Goal: Check status: Check status

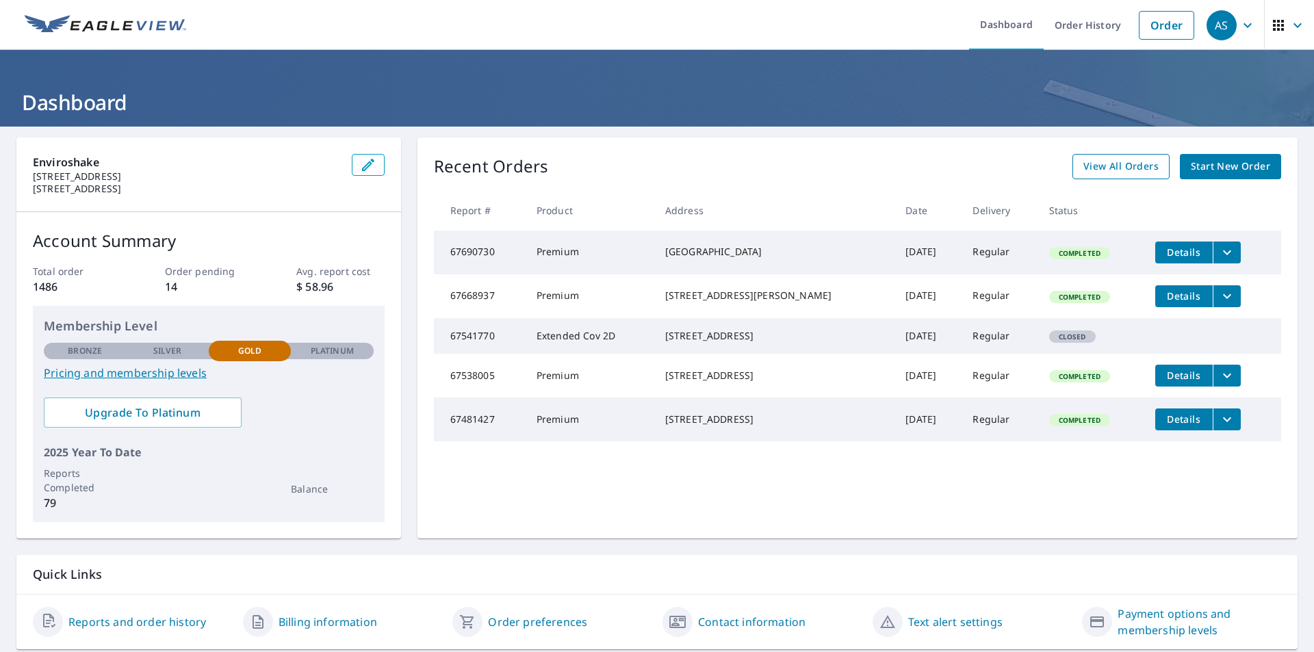
click at [1124, 171] on span "View All Orders" at bounding box center [1121, 166] width 75 height 17
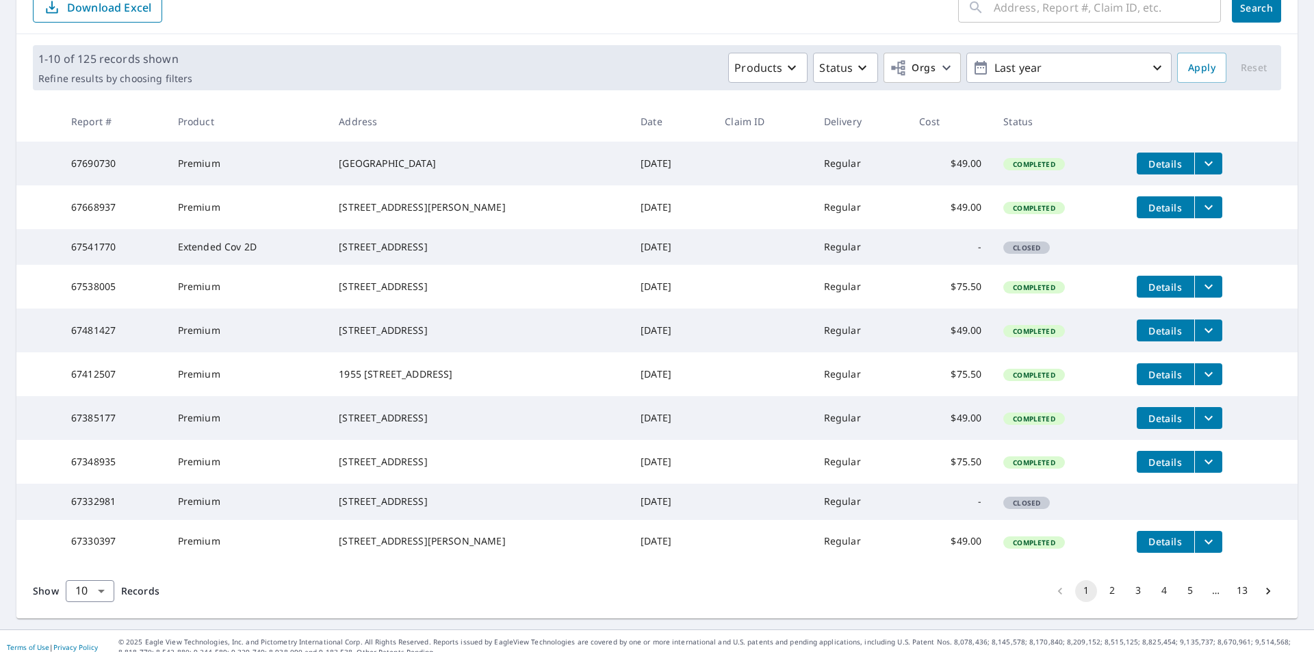
scroll to position [137, 0]
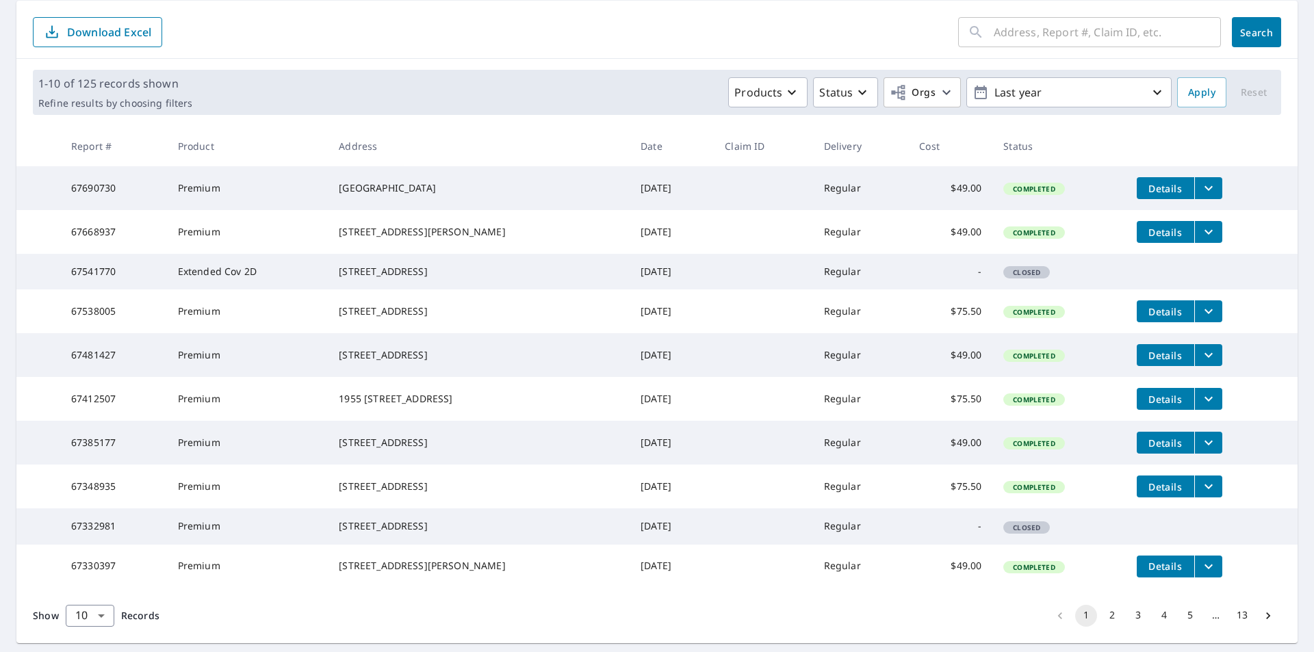
click at [1157, 234] on span "Details" at bounding box center [1165, 232] width 41 height 13
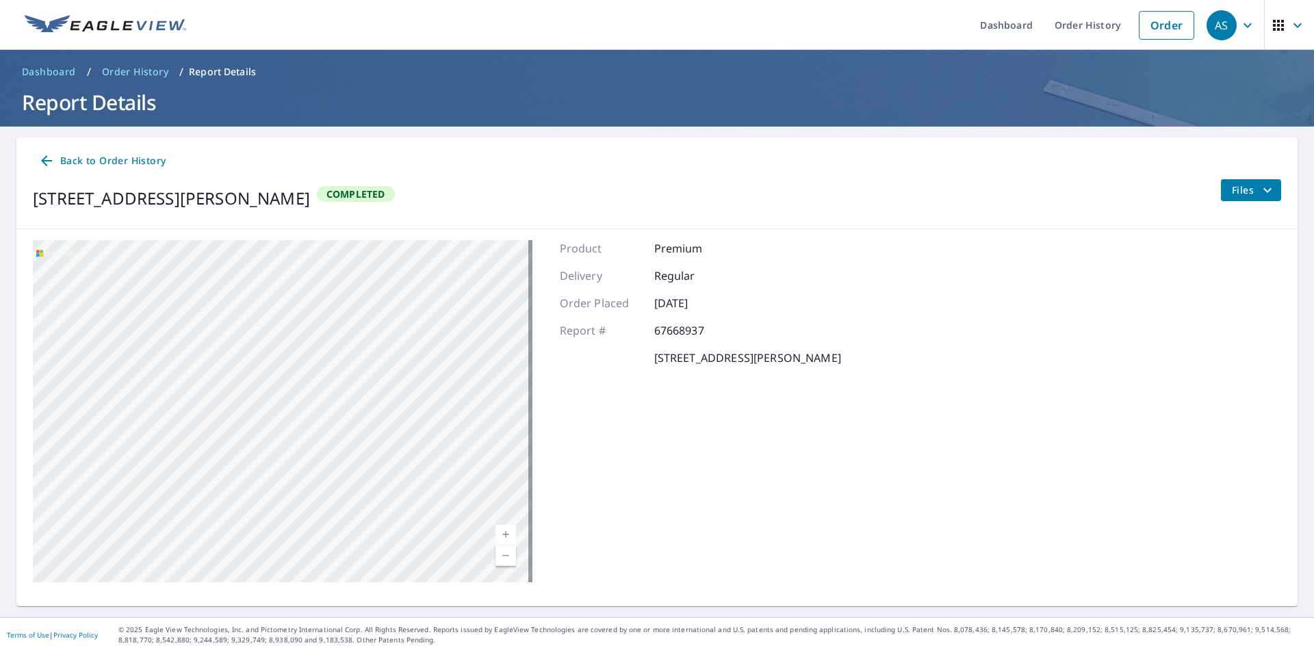
drag, startPoint x: 383, startPoint y: 416, endPoint x: 606, endPoint y: 511, distance: 242.6
click at [606, 511] on div "[STREET_ADDRESS][PERSON_NAME] A standard road map Aerial A detailed look from a…" at bounding box center [656, 411] width 1281 height 364
click at [502, 558] on link "Current Level 19, Zoom Out" at bounding box center [506, 556] width 21 height 21
click at [1195, 472] on div "[STREET_ADDRESS][PERSON_NAME] A standard road map Aerial A detailed look from a…" at bounding box center [656, 411] width 1281 height 364
click at [1002, 21] on link "Dashboard" at bounding box center [1006, 25] width 75 height 50
